Goal: Use online tool/utility

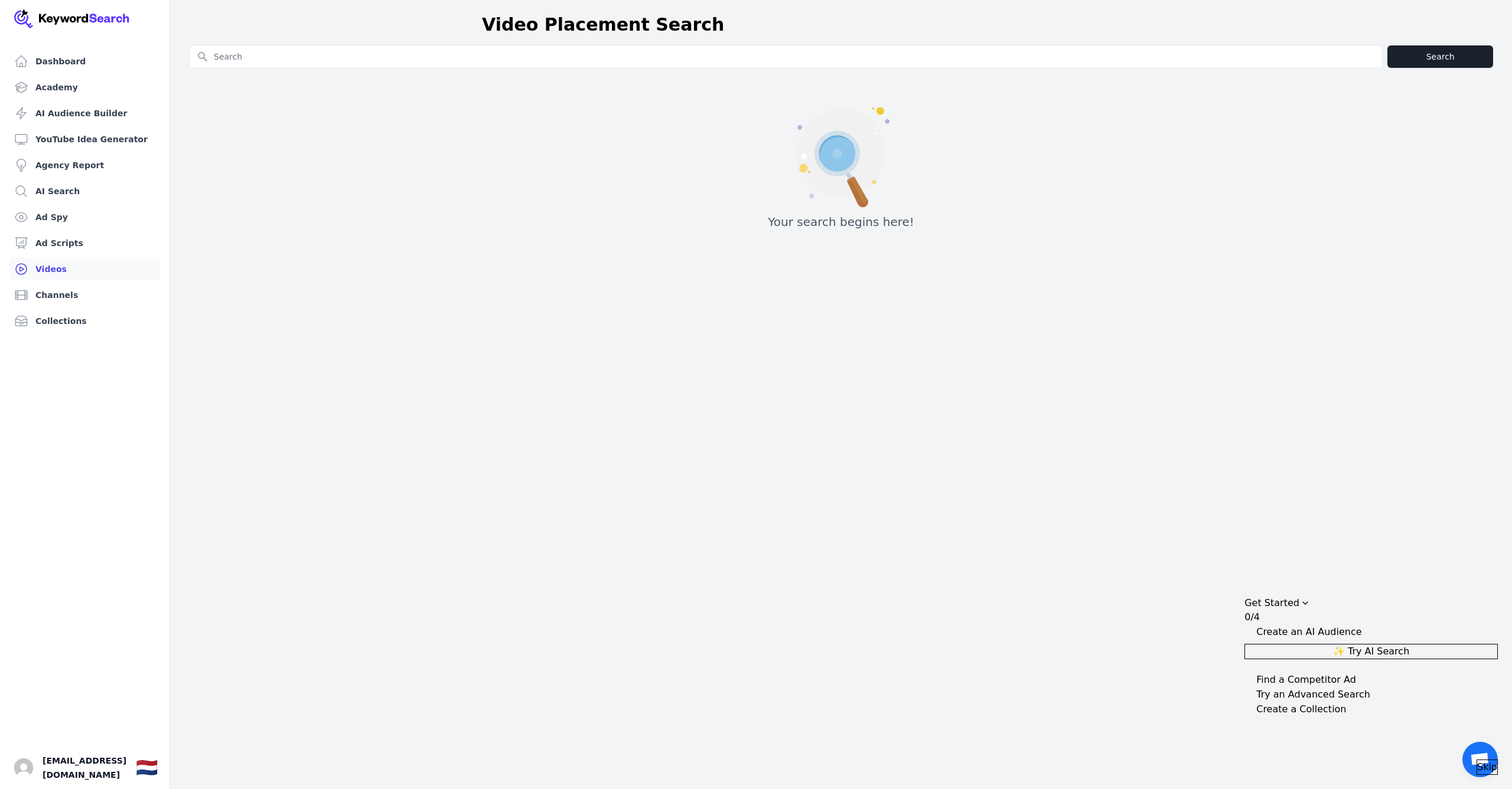
click at [1369, 645] on span "✨ Try AI Search" at bounding box center [1371, 651] width 76 height 14
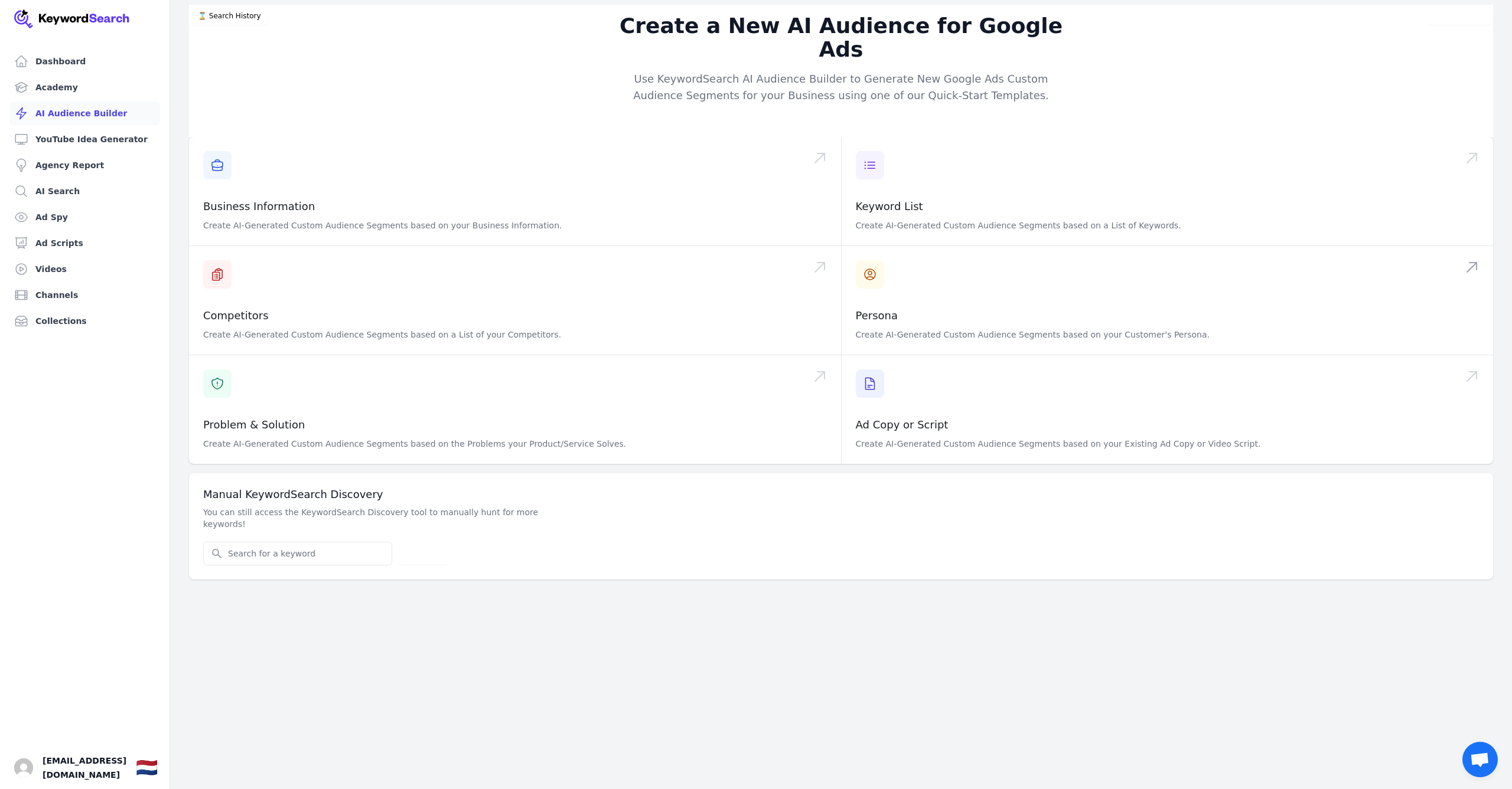
scroll to position [-1, 0]
click at [908, 268] on span at bounding box center [1168, 301] width 652 height 109
